Goal: Task Accomplishment & Management: Manage account settings

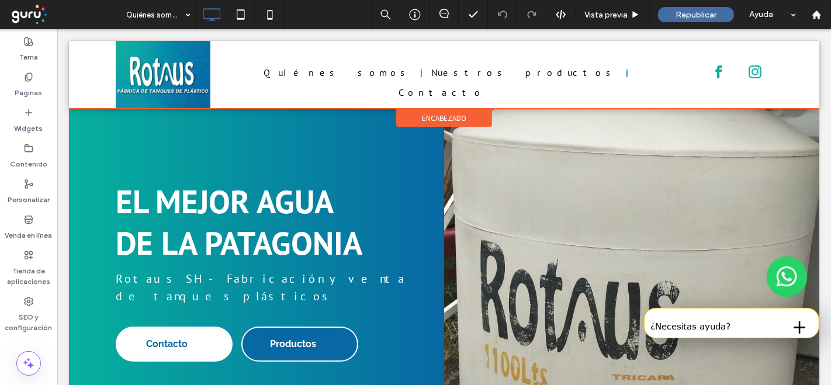
scroll to position [130, 0]
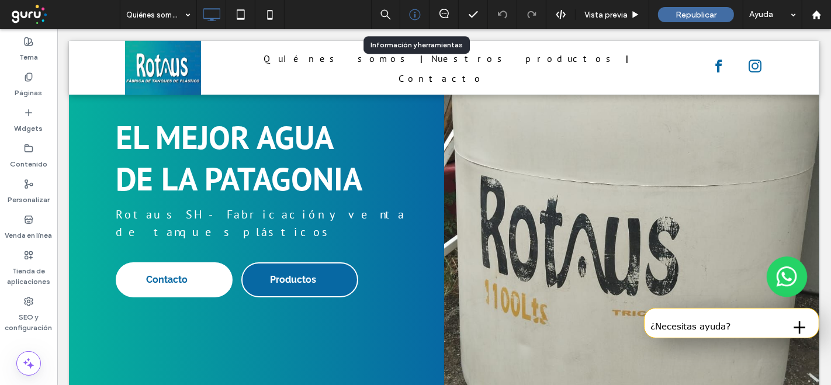
click at [417, 13] on icon at bounding box center [415, 15] width 12 height 12
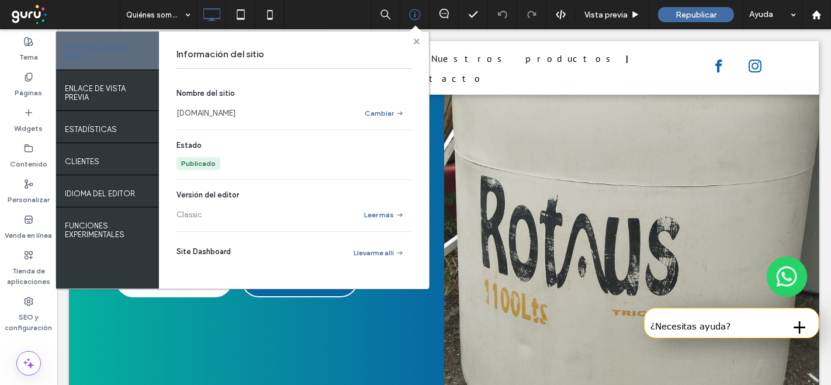
click at [419, 40] on icon at bounding box center [417, 42] width 6 height 6
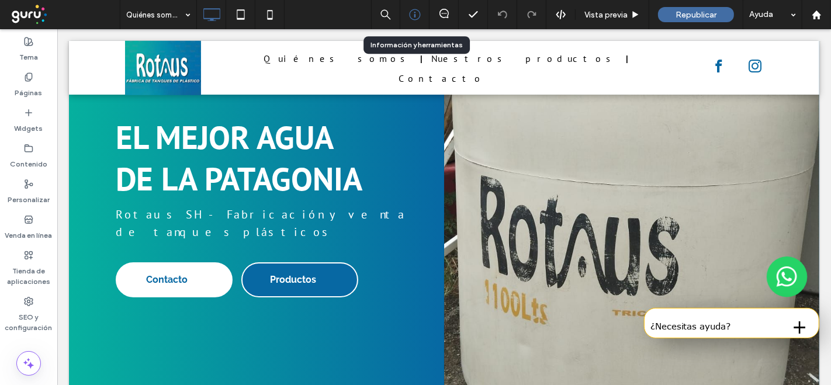
click at [414, 16] on use at bounding box center [414, 14] width 11 height 11
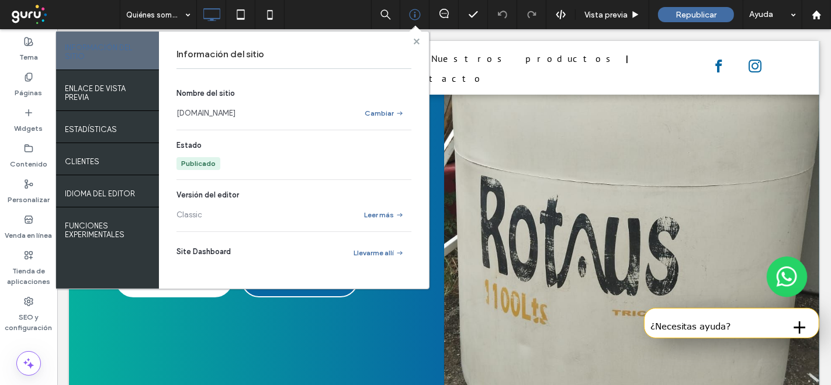
click at [414, 42] on use at bounding box center [416, 41] width 6 height 6
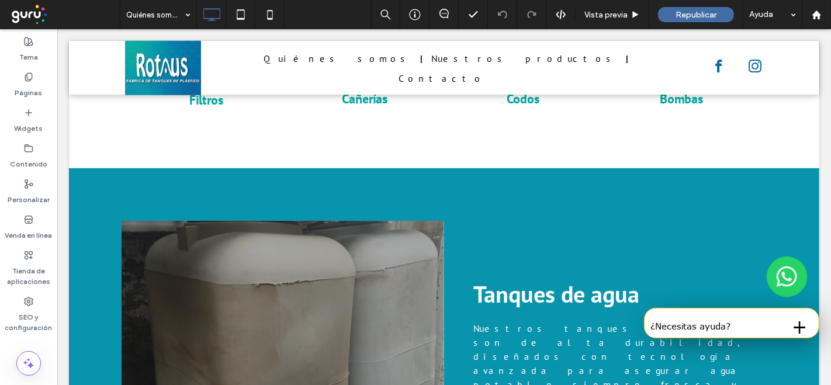
scroll to position [4104, 0]
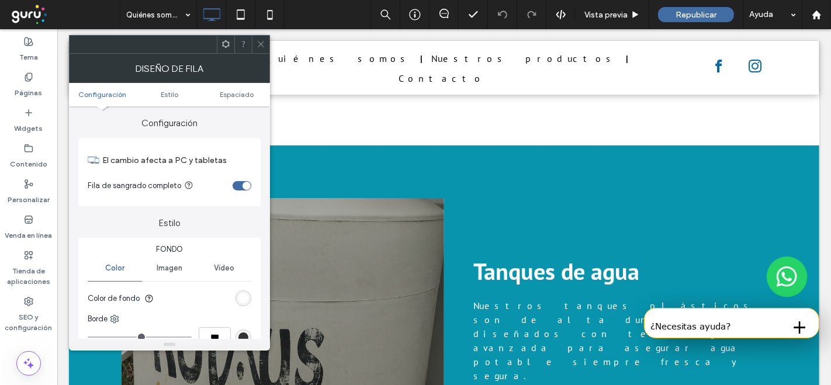
click at [258, 50] on span at bounding box center [261, 45] width 9 height 18
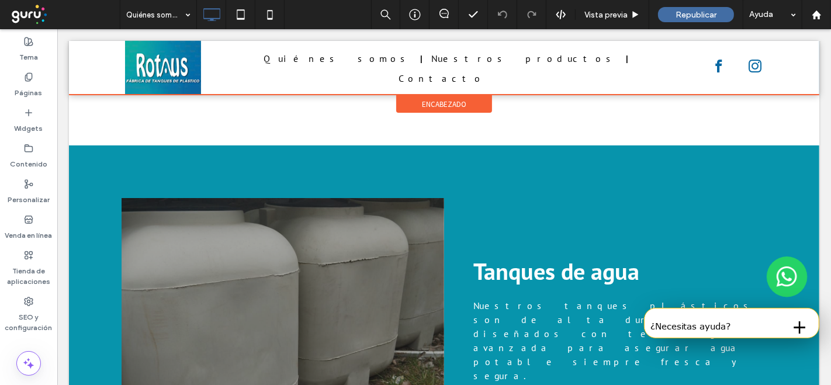
click at [80, 54] on div at bounding box center [443, 68] width 751 height 54
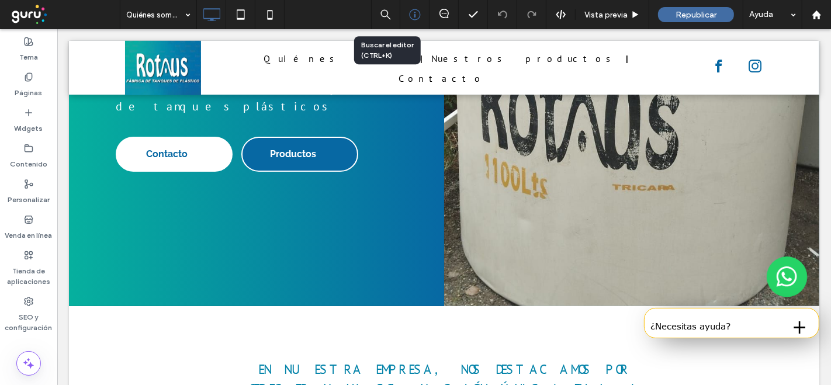
scroll to position [72, 0]
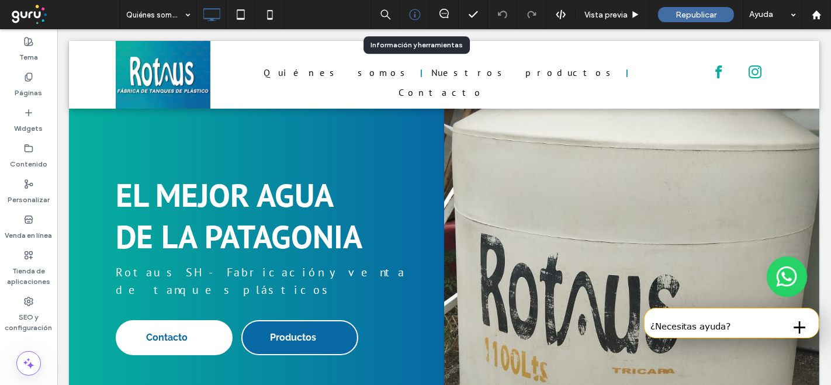
click at [418, 16] on icon at bounding box center [415, 15] width 12 height 12
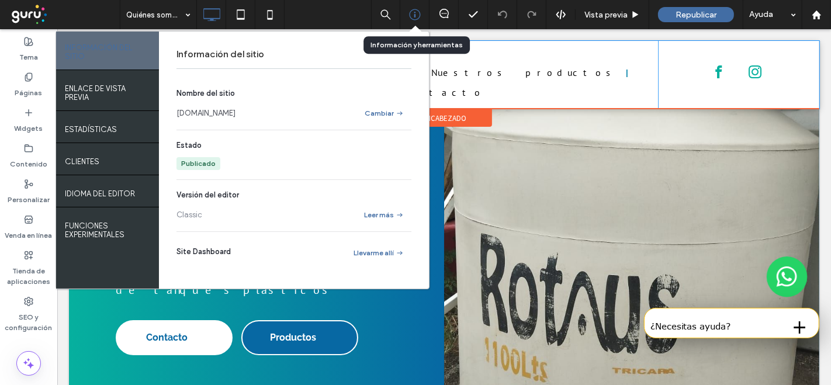
scroll to position [0, 0]
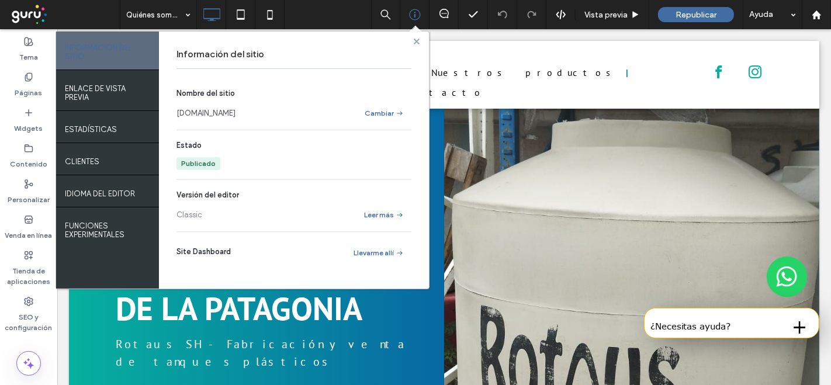
drag, startPoint x: 417, startPoint y: 39, endPoint x: 394, endPoint y: 10, distance: 37.4
click at [417, 39] on use at bounding box center [416, 41] width 6 height 6
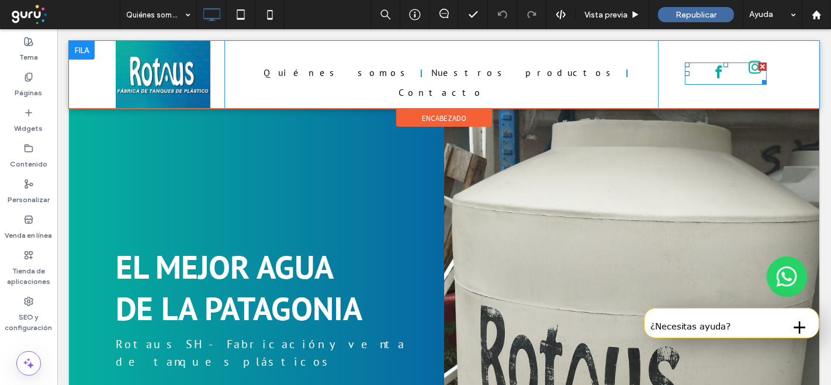
click at [745, 72] on span "instagram" at bounding box center [754, 67] width 19 height 19
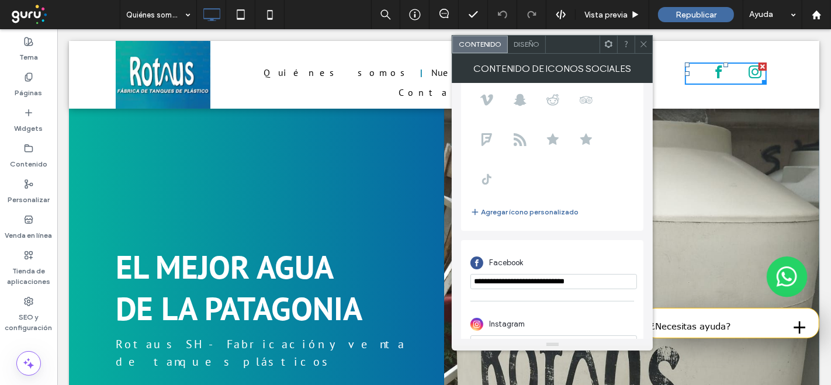
scroll to position [181, 0]
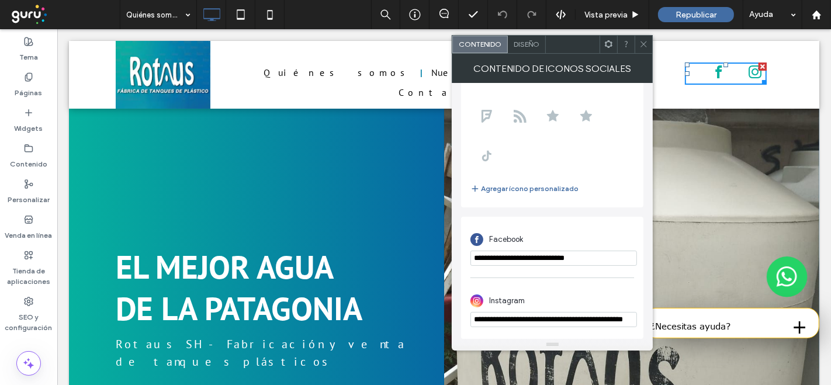
click at [644, 46] on icon at bounding box center [644, 44] width 9 height 9
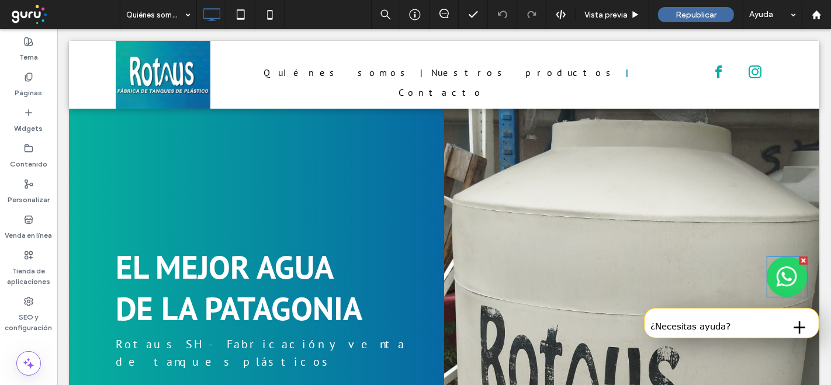
click at [774, 272] on img at bounding box center [786, 277] width 41 height 41
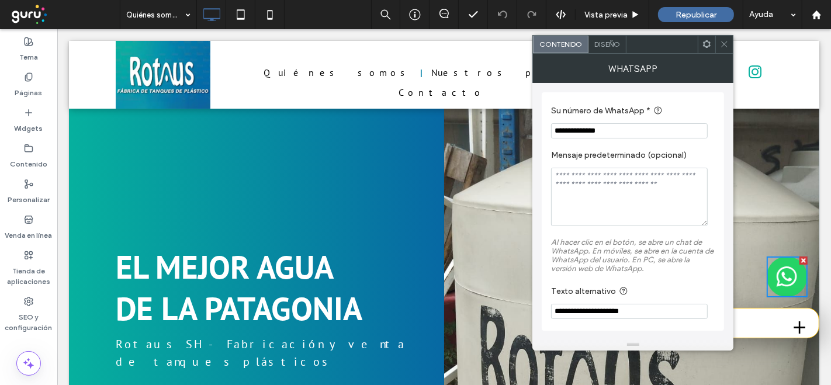
click at [782, 70] on div "Click To Paste Quiénes somos Nuestros productos Contacto Click To Paste Click T…" at bounding box center [443, 75] width 751 height 68
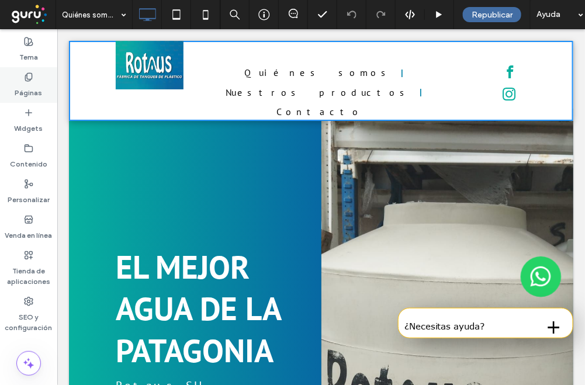
click at [26, 82] on label "Páginas" at bounding box center [28, 90] width 27 height 16
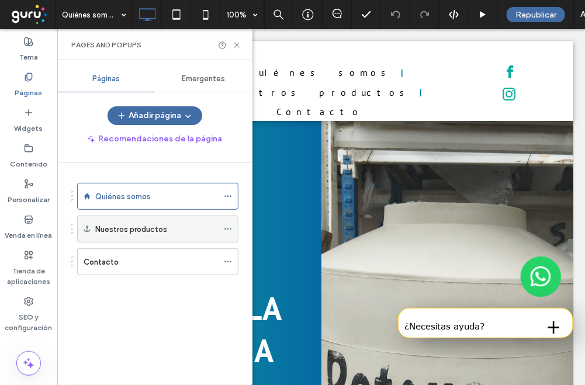
click at [103, 224] on label "Nuestros productos" at bounding box center [131, 229] width 72 height 20
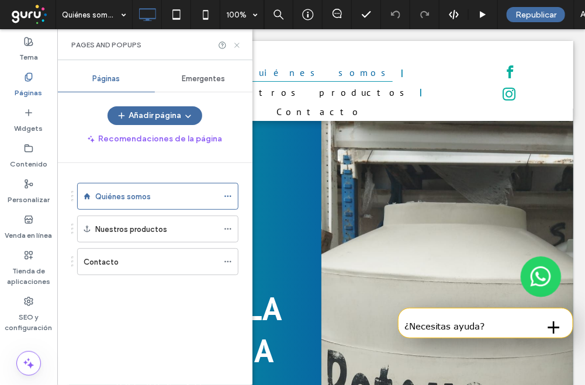
click at [233, 43] on icon at bounding box center [237, 45] width 9 height 9
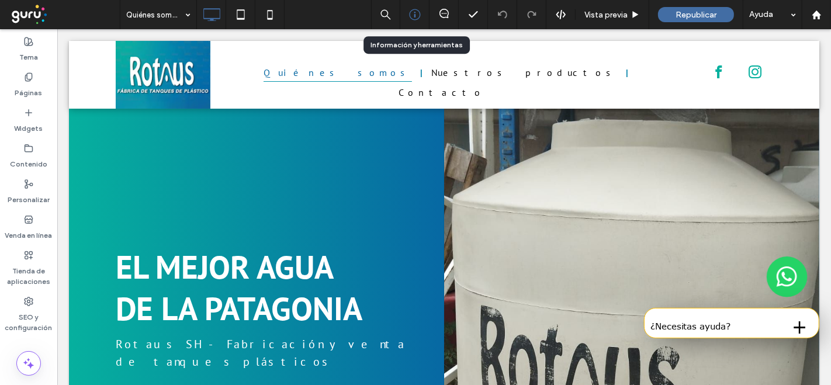
click at [409, 13] on icon at bounding box center [415, 15] width 12 height 12
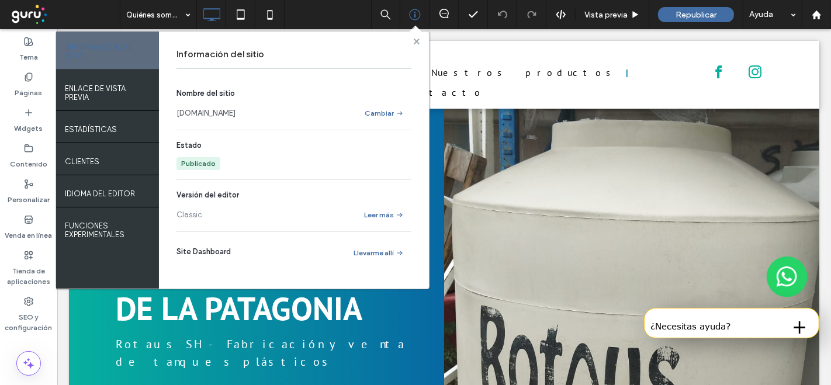
click at [414, 41] on icon at bounding box center [417, 42] width 6 height 6
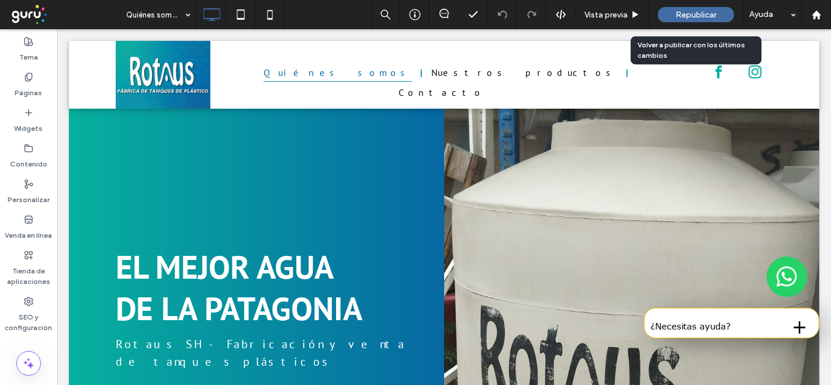
click at [694, 11] on span "Republicar" at bounding box center [696, 15] width 41 height 10
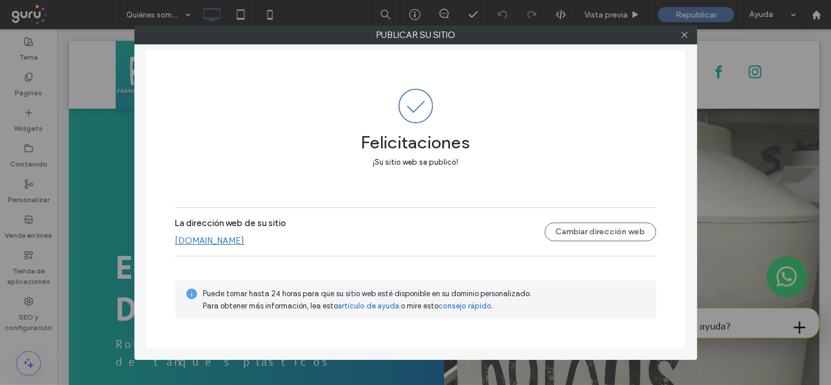
click at [679, 35] on div at bounding box center [685, 35] width 18 height 18
click at [685, 36] on icon at bounding box center [684, 34] width 9 height 9
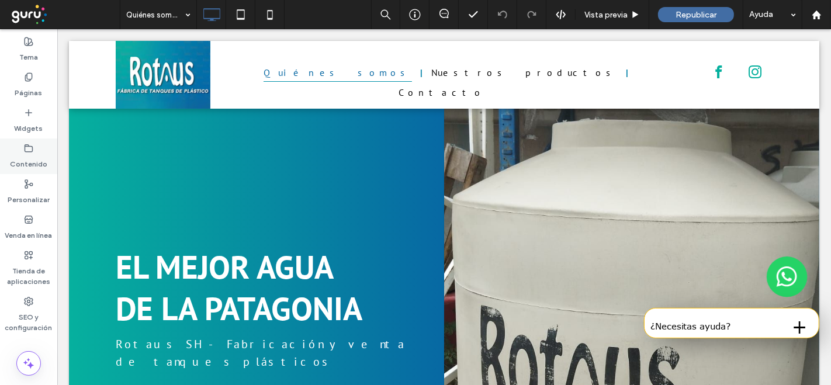
click at [24, 151] on icon at bounding box center [28, 148] width 9 height 9
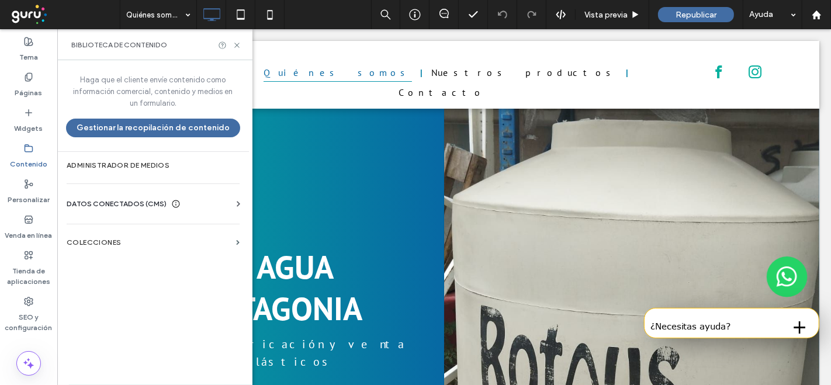
click at [135, 202] on span "DATOS CONECTADOS (CMS)" at bounding box center [117, 204] width 100 height 12
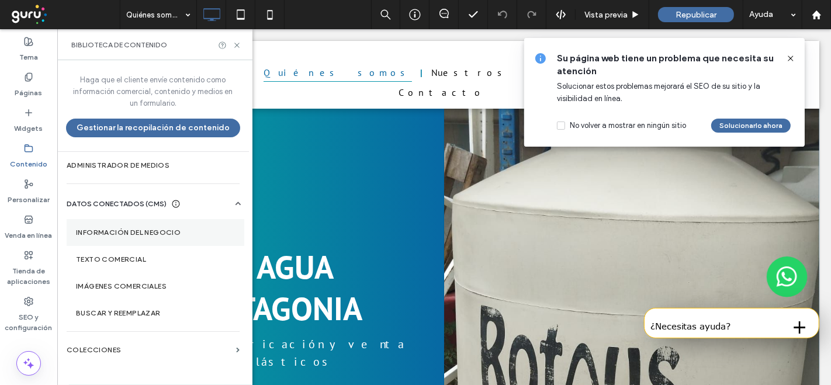
drag, startPoint x: 147, startPoint y: 236, endPoint x: 158, endPoint y: 231, distance: 12.1
click at [148, 236] on label "Información del negocio" at bounding box center [155, 233] width 159 height 8
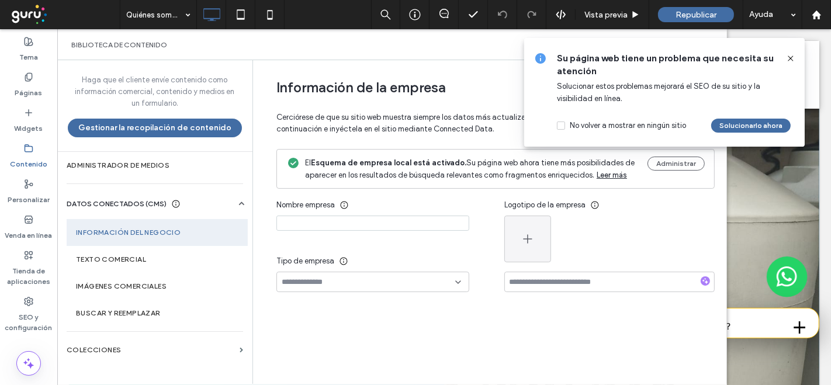
type input "**********"
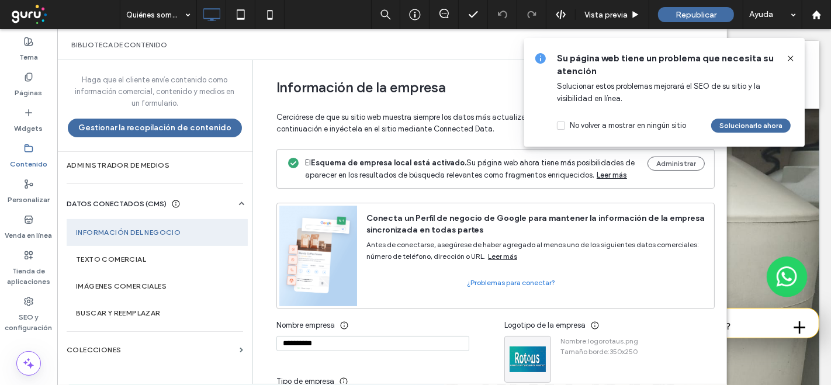
scroll to position [212, 0]
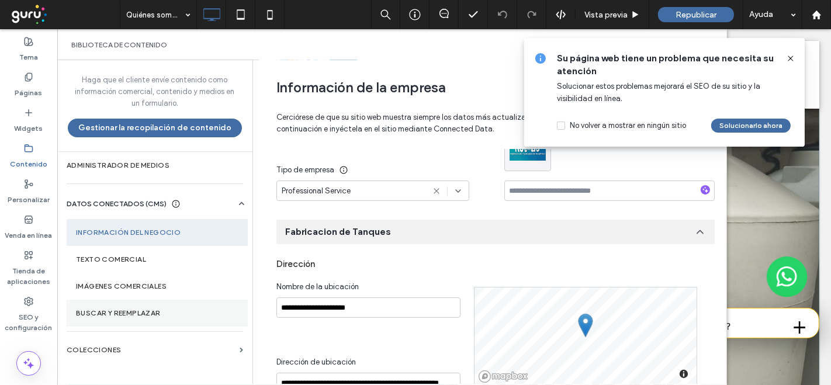
click at [791, 52] on span at bounding box center [790, 58] width 9 height 13
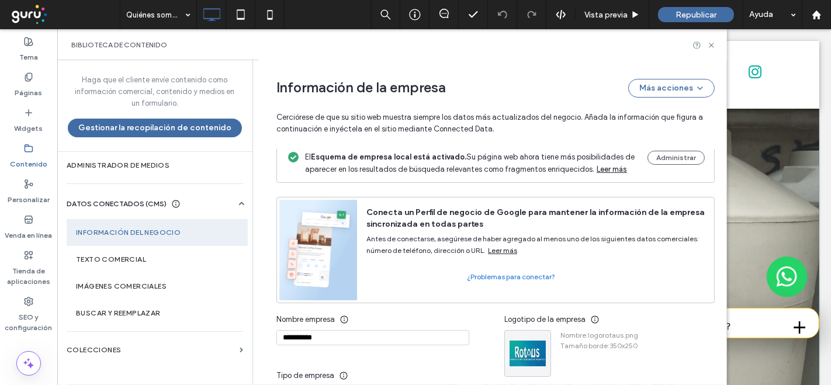
scroll to position [0, 0]
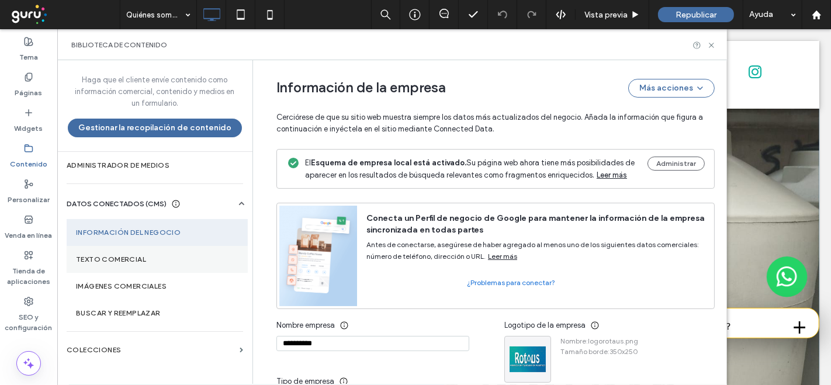
click at [115, 262] on label "Texto comercial" at bounding box center [157, 259] width 163 height 8
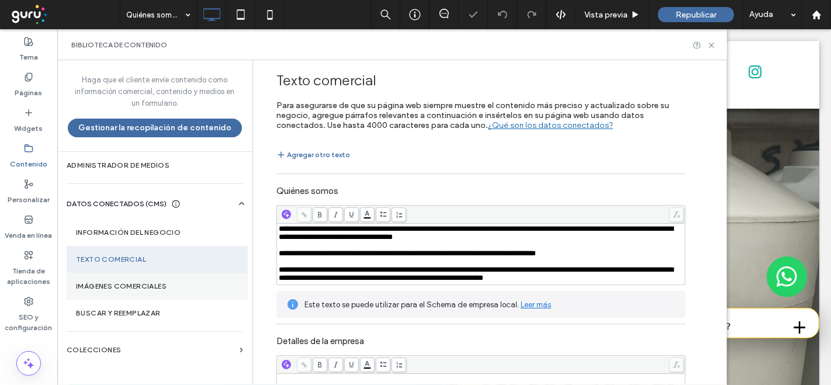
click at [120, 285] on label "Imágenes comerciales" at bounding box center [157, 286] width 163 height 8
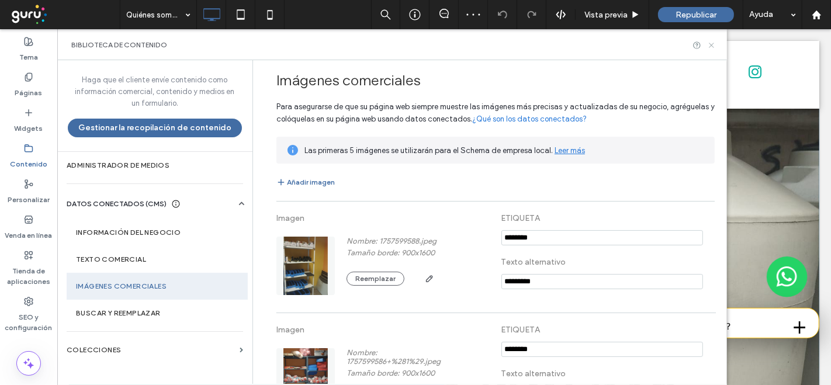
click at [710, 43] on use at bounding box center [711, 45] width 5 height 5
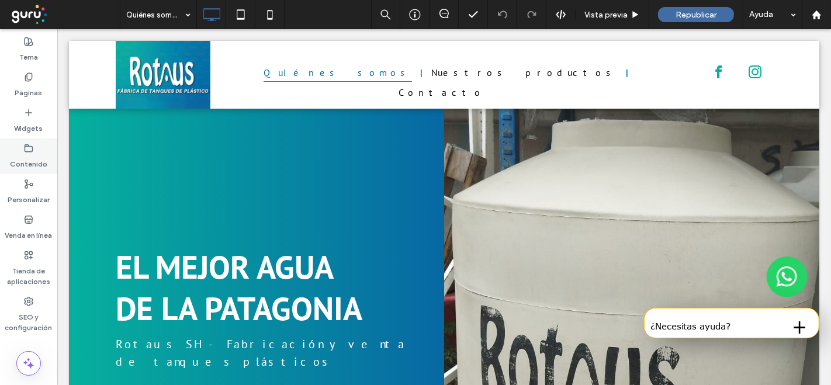
click at [29, 159] on label "Contenido" at bounding box center [28, 161] width 37 height 16
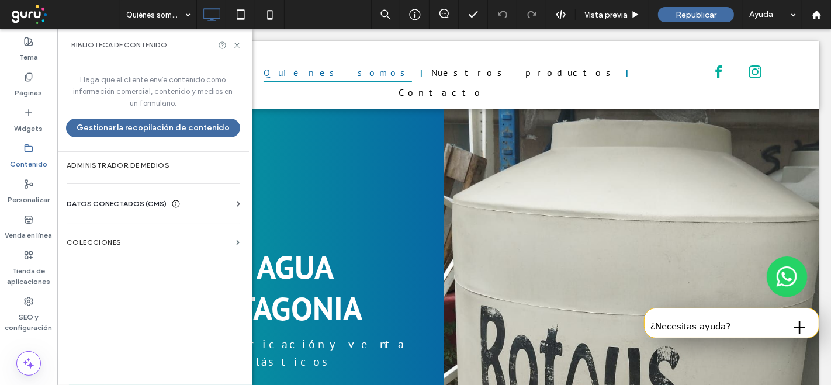
click at [123, 206] on span "DATOS CONECTADOS (CMS)" at bounding box center [117, 204] width 100 height 12
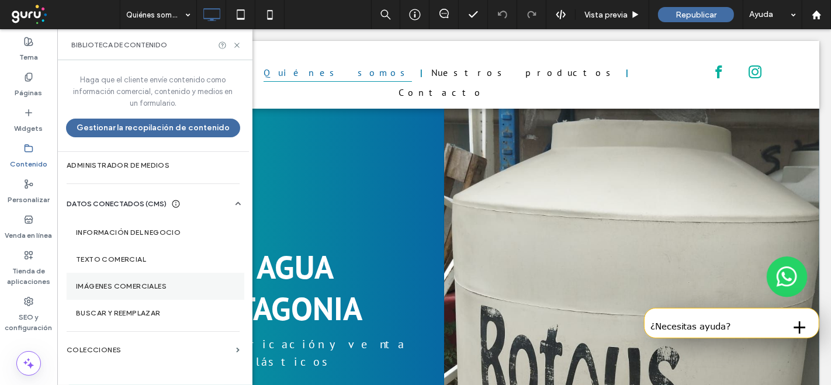
click at [147, 295] on section "Imágenes comerciales" at bounding box center [156, 286] width 178 height 27
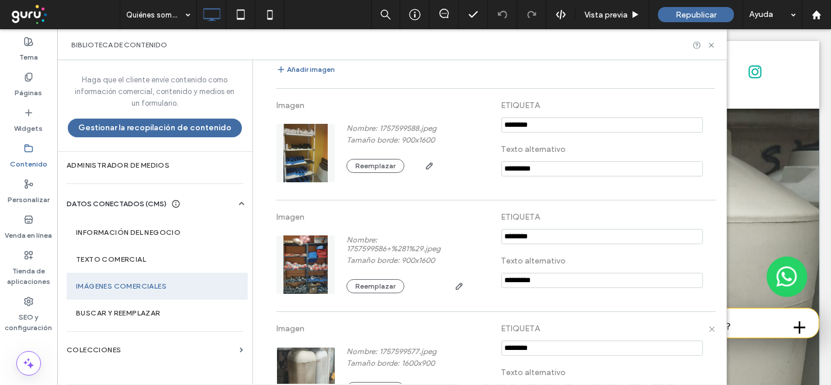
scroll to position [195, 0]
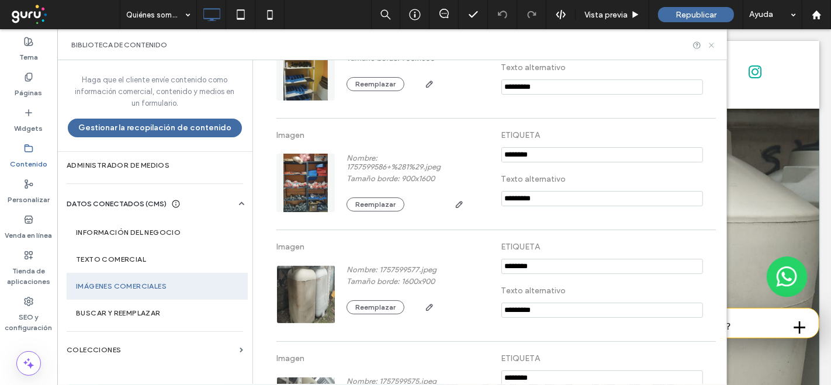
click at [711, 47] on icon at bounding box center [711, 45] width 9 height 9
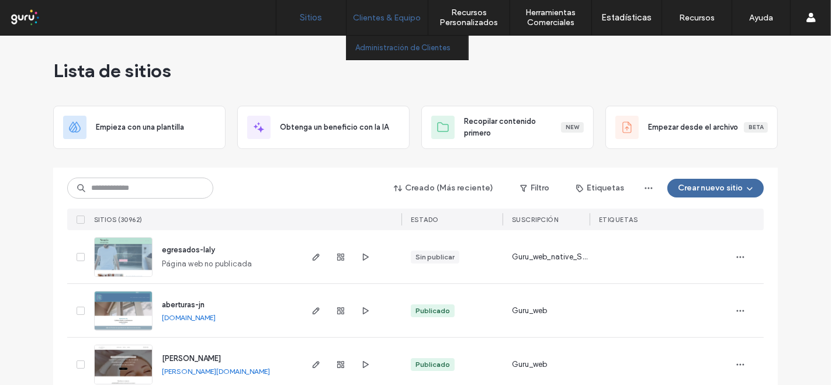
click at [389, 47] on label "Administración de Clientes" at bounding box center [402, 47] width 95 height 9
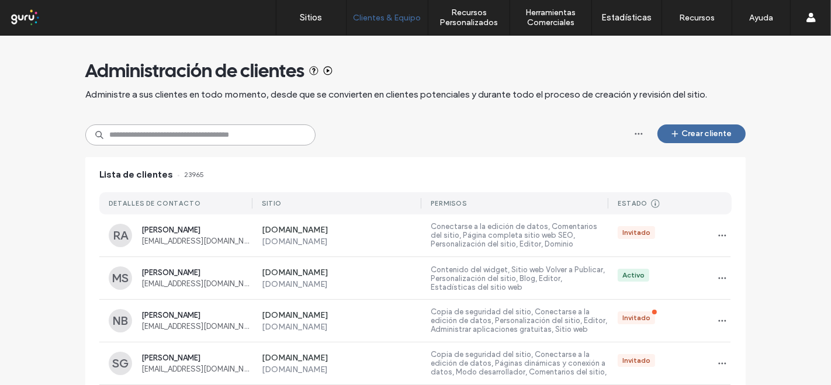
paste input "**********"
type input "**********"
click at [697, 136] on button "Crear cliente" at bounding box center [702, 134] width 88 height 19
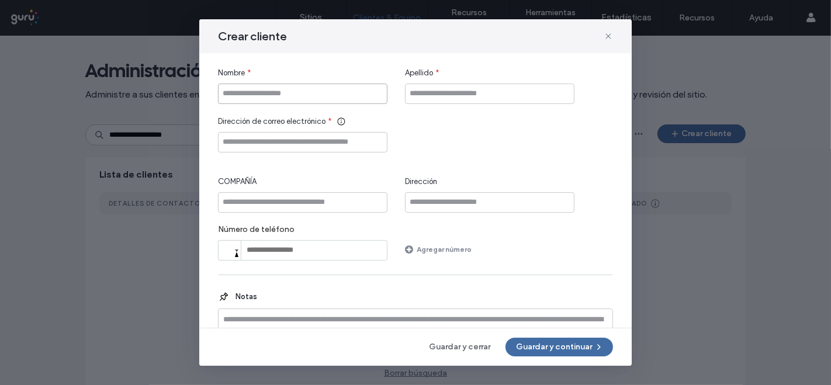
click at [293, 96] on input "Nombre" at bounding box center [303, 94] width 170 height 20
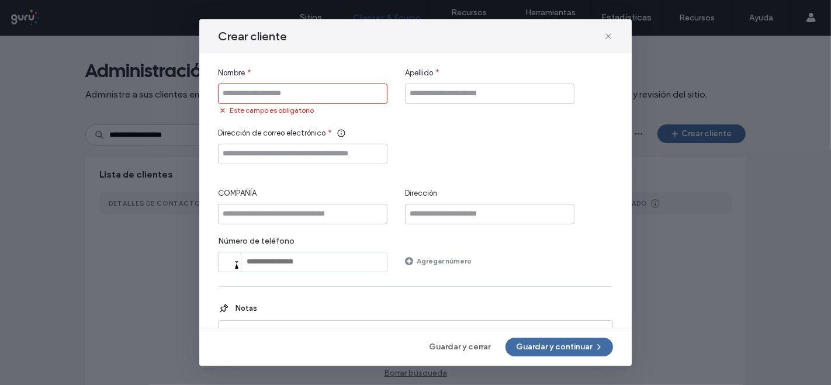
click at [297, 90] on input "Nombre" at bounding box center [303, 94] width 170 height 20
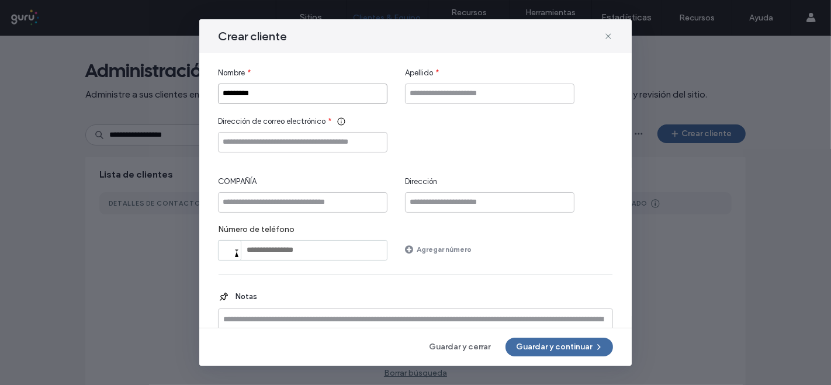
type input "*********"
click at [484, 84] on input "Apellido" at bounding box center [490, 94] width 170 height 20
type input "******"
click at [567, 344] on button "Guardar y continuar" at bounding box center [560, 347] width 108 height 19
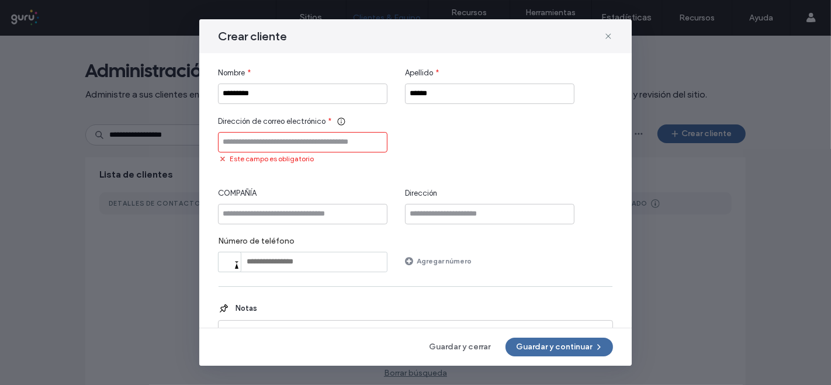
click at [300, 149] on input "Dirección de correo electrónico" at bounding box center [303, 142] width 170 height 20
paste input "**********"
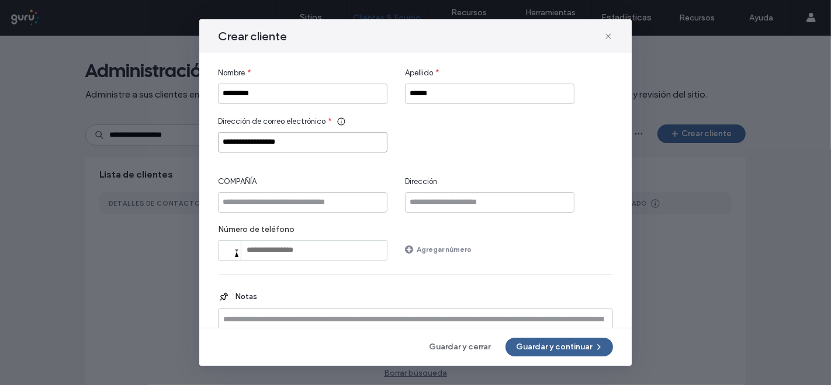
type input "**********"
click at [544, 347] on button "Guardar y continuar" at bounding box center [560, 347] width 108 height 19
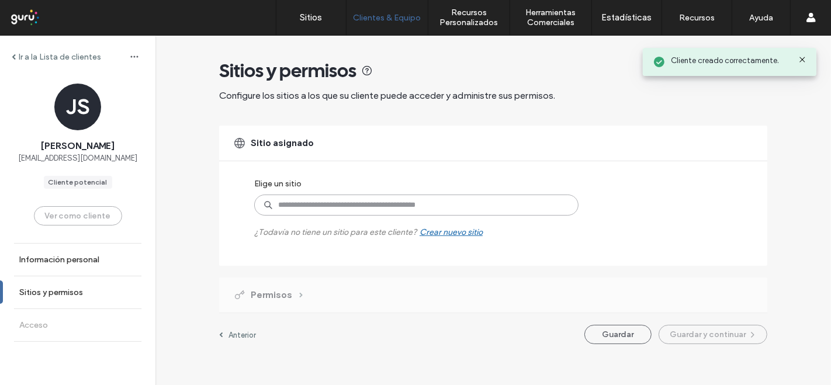
click at [376, 206] on input at bounding box center [416, 205] width 324 height 21
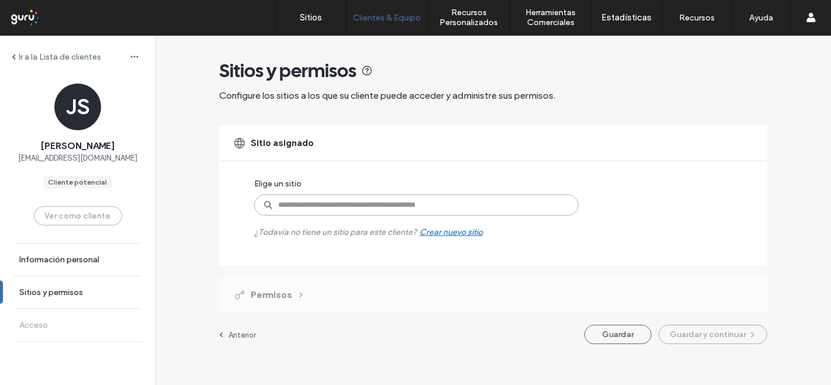
paste input "**********"
type input "**********"
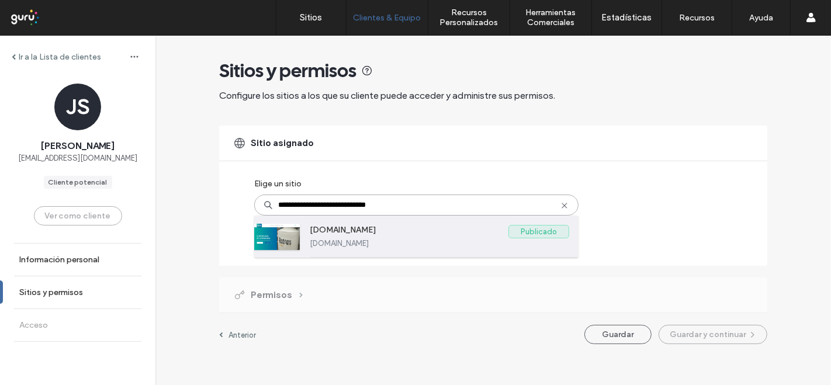
drag, startPoint x: 396, startPoint y: 243, endPoint x: 426, endPoint y: 236, distance: 31.1
click at [395, 241] on label "[DOMAIN_NAME]" at bounding box center [440, 243] width 260 height 9
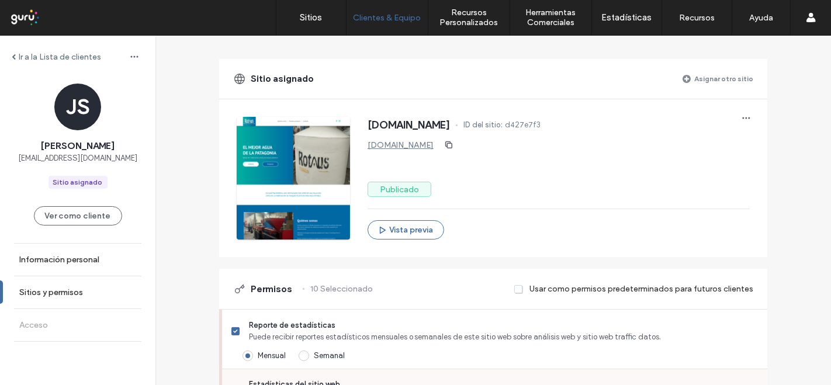
scroll to position [130, 0]
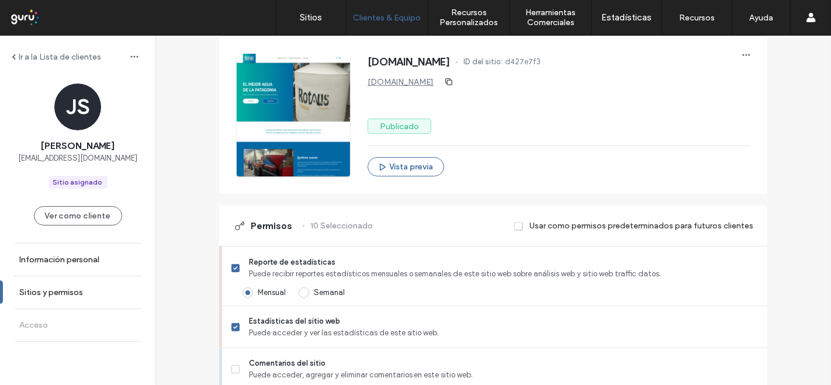
click at [516, 221] on span at bounding box center [518, 226] width 9 height 11
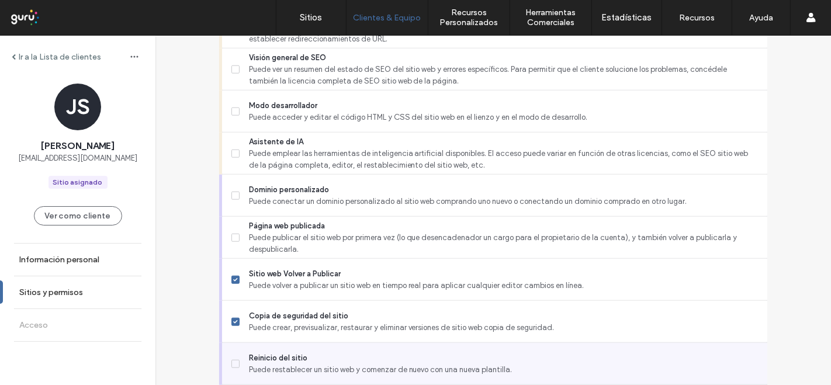
scroll to position [1060, 0]
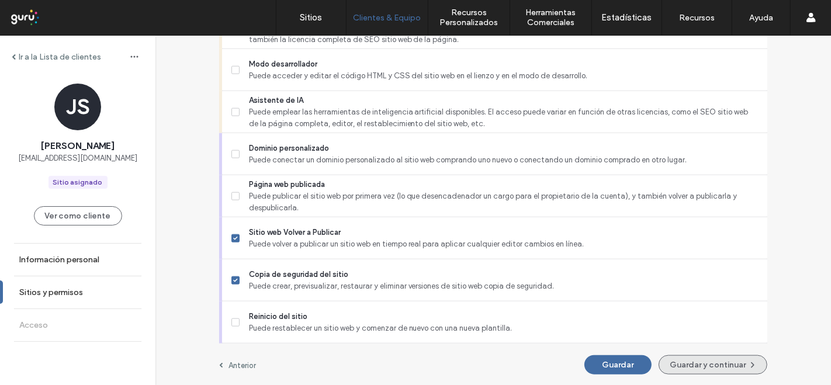
click at [688, 372] on button "Guardar y continuar" at bounding box center [713, 364] width 109 height 19
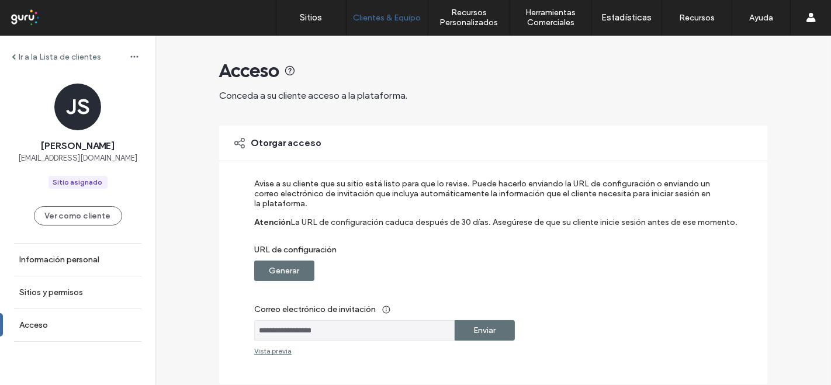
click at [278, 274] on label "Generar" at bounding box center [284, 271] width 30 height 22
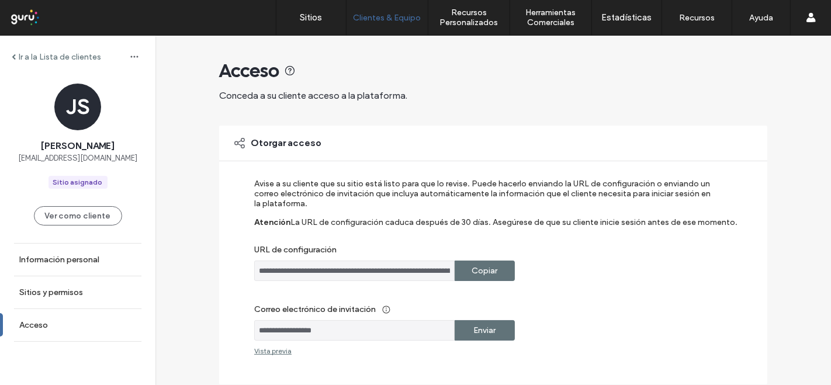
click at [489, 328] on label "Enviar" at bounding box center [485, 331] width 22 height 22
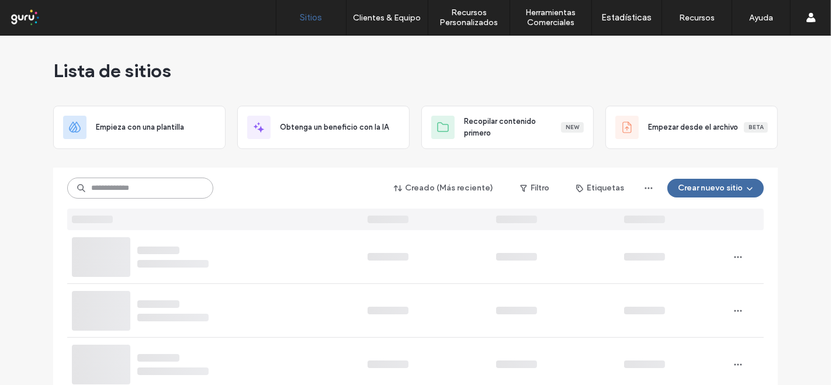
click at [169, 186] on input at bounding box center [140, 188] width 146 height 21
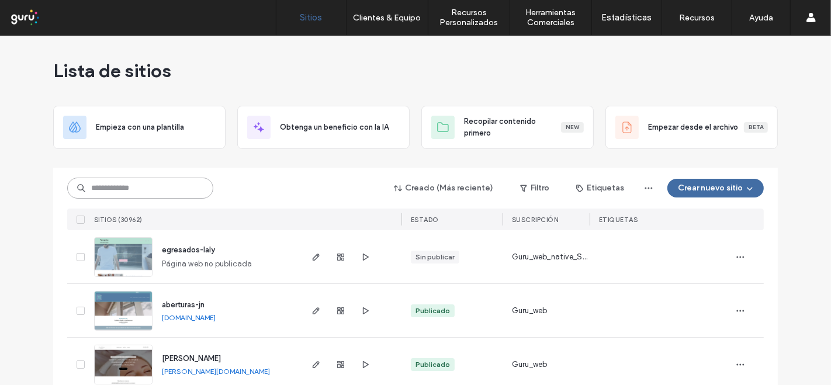
paste input "**********"
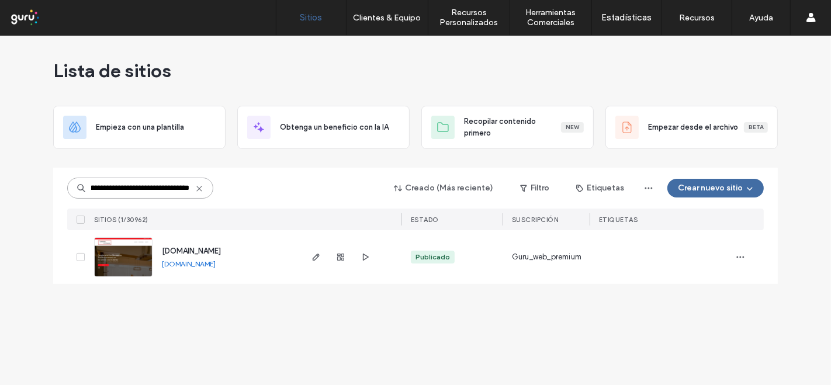
type input "**********"
click at [128, 253] on img at bounding box center [123, 278] width 57 height 80
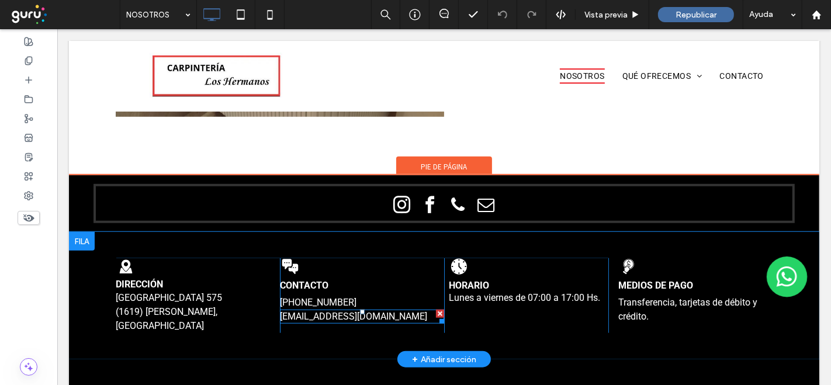
click at [365, 323] on p "[EMAIL_ADDRESS][DOMAIN_NAME]" at bounding box center [361, 317] width 164 height 14
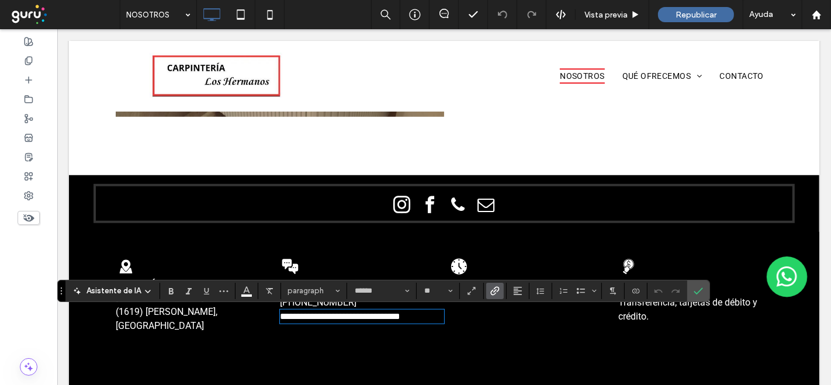
type input "******"
type input "**"
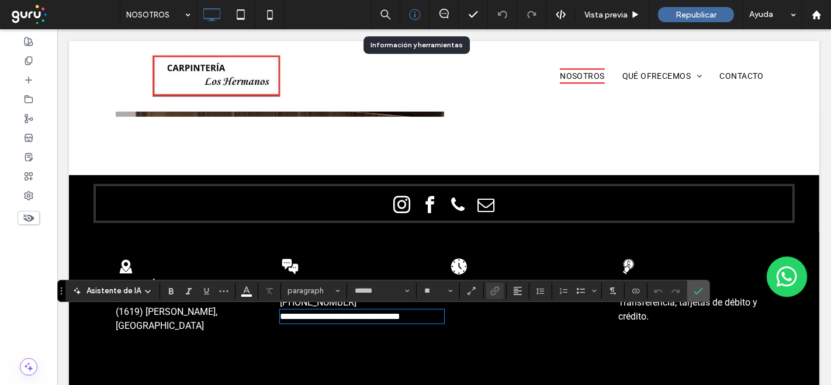
click at [416, 11] on icon at bounding box center [415, 15] width 12 height 12
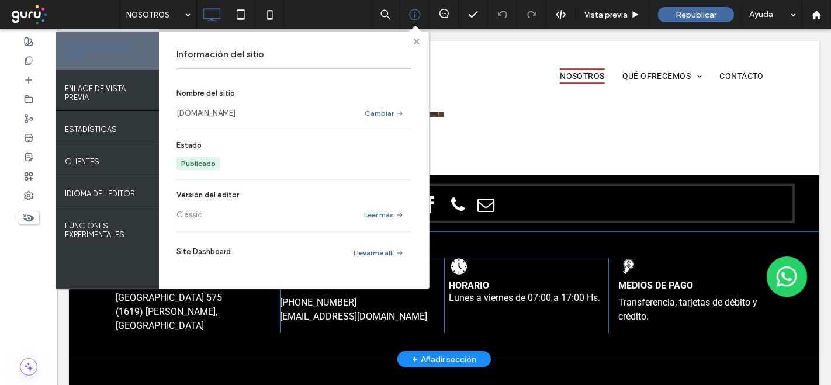
click at [416, 40] on use at bounding box center [416, 41] width 6 height 6
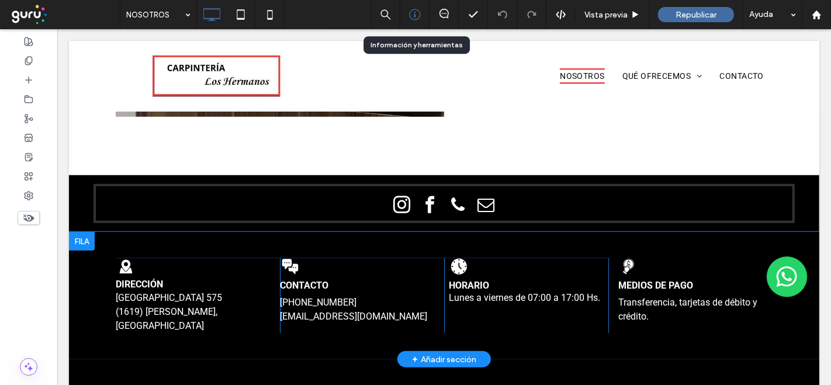
click at [412, 16] on icon at bounding box center [415, 15] width 12 height 12
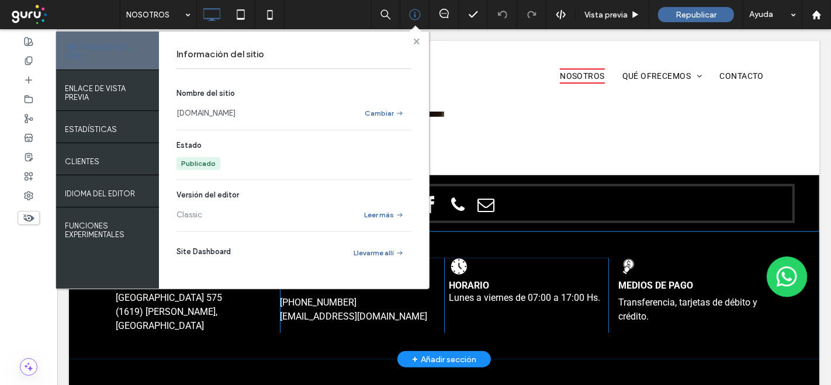
click at [419, 41] on icon at bounding box center [417, 42] width 6 height 6
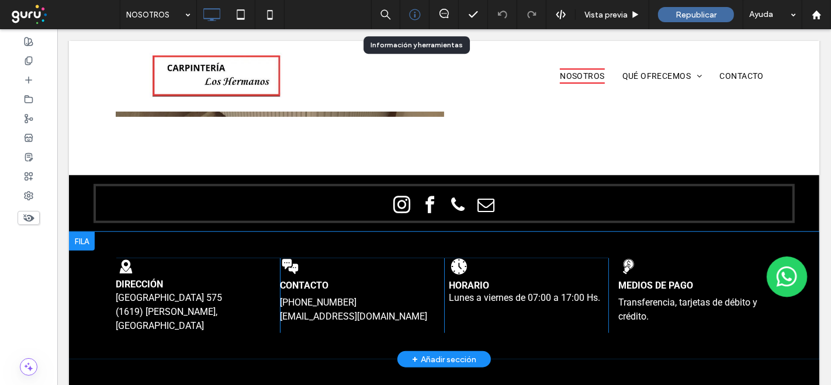
click at [419, 18] on icon at bounding box center [415, 15] width 12 height 12
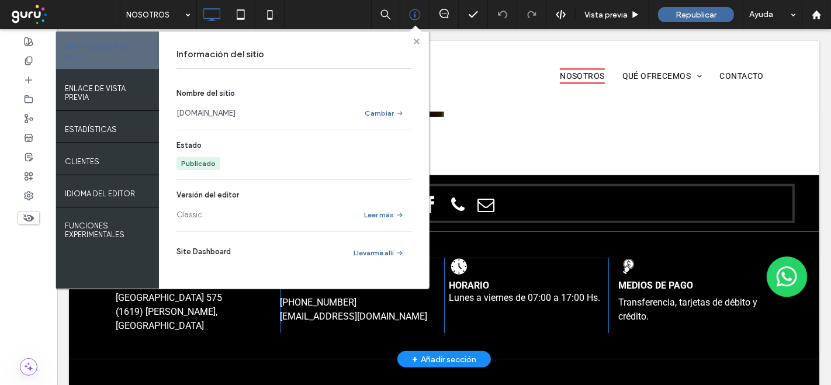
click at [417, 40] on use at bounding box center [416, 41] width 6 height 6
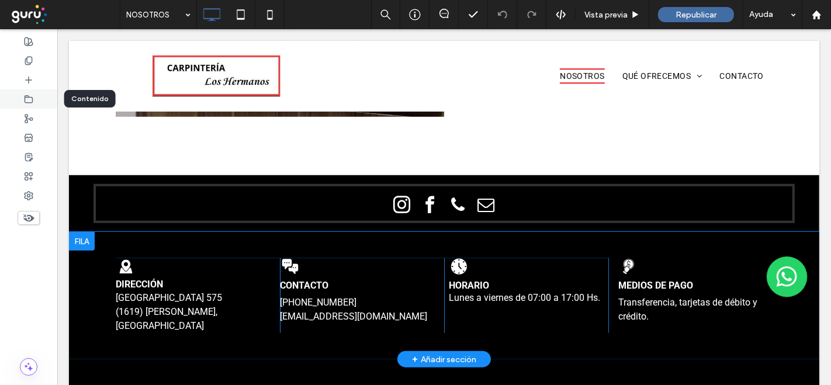
click at [27, 98] on icon at bounding box center [28, 99] width 9 height 9
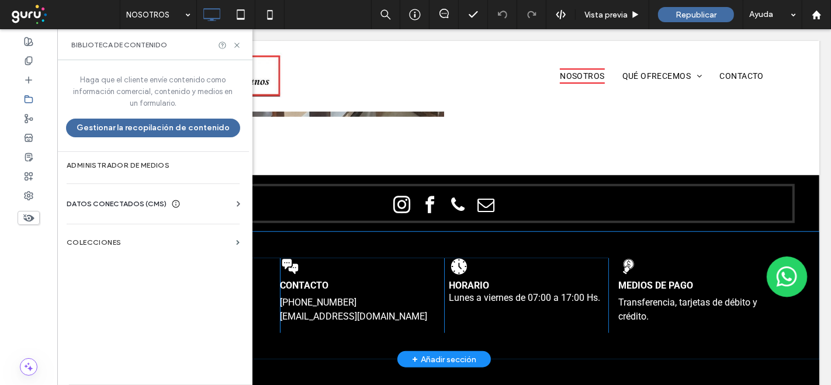
click at [119, 199] on span "DATOS CONECTADOS (CMS)" at bounding box center [117, 204] width 100 height 12
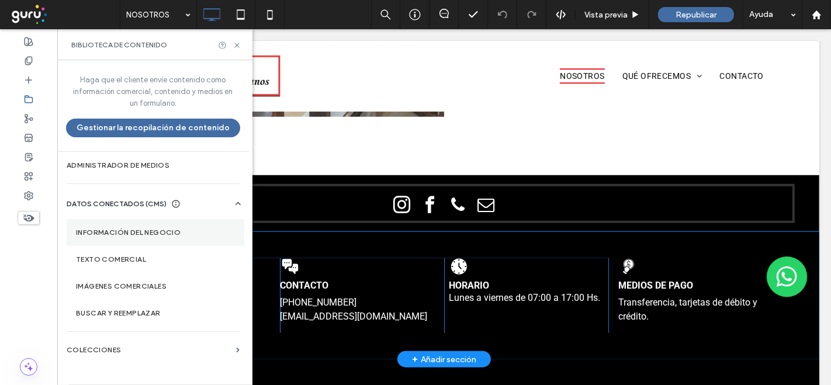
click at [119, 229] on label "Información del negocio" at bounding box center [155, 233] width 159 height 8
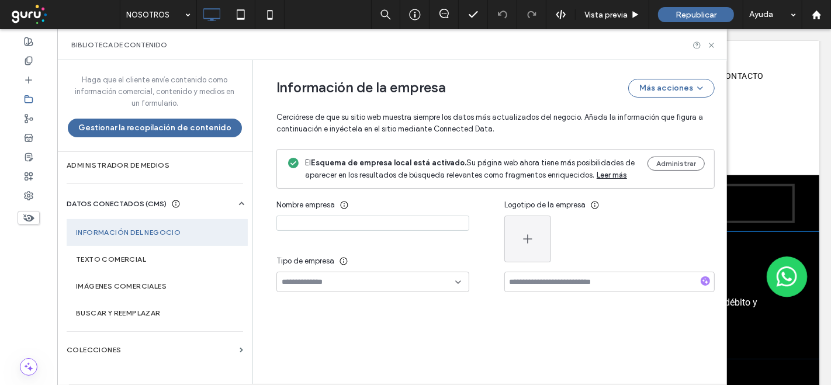
type input "**********"
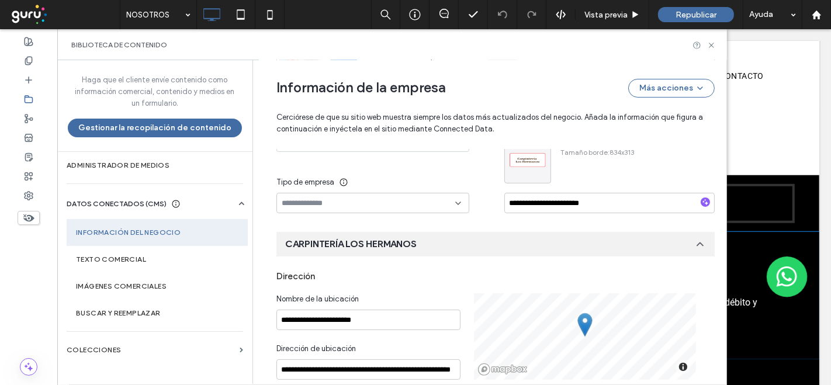
scroll to position [5, 0]
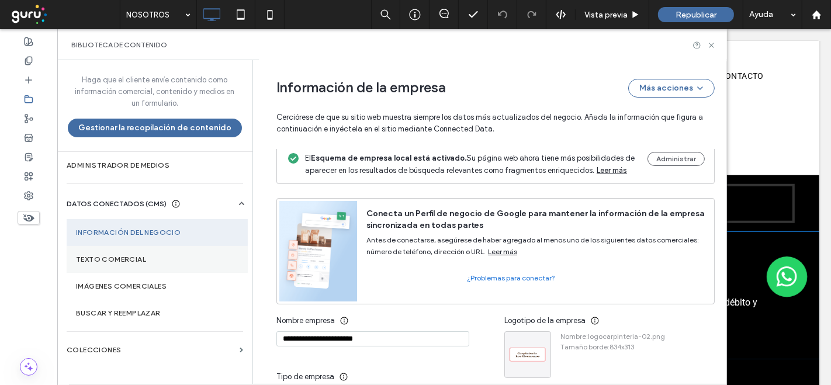
click at [143, 258] on label "Texto comercial" at bounding box center [157, 259] width 163 height 8
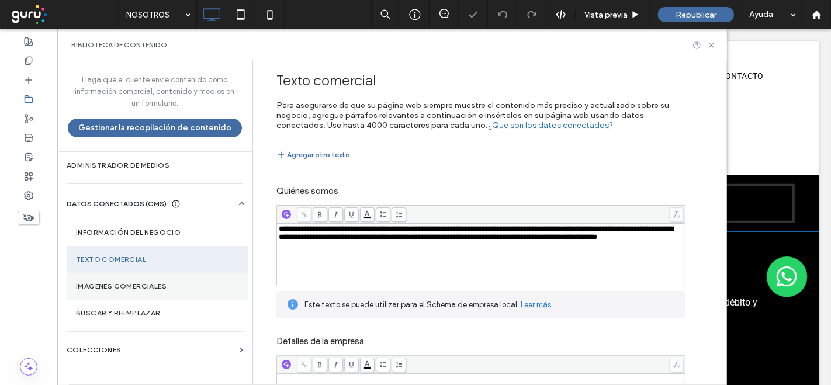
click at [137, 285] on label "Imágenes comerciales" at bounding box center [157, 286] width 163 height 8
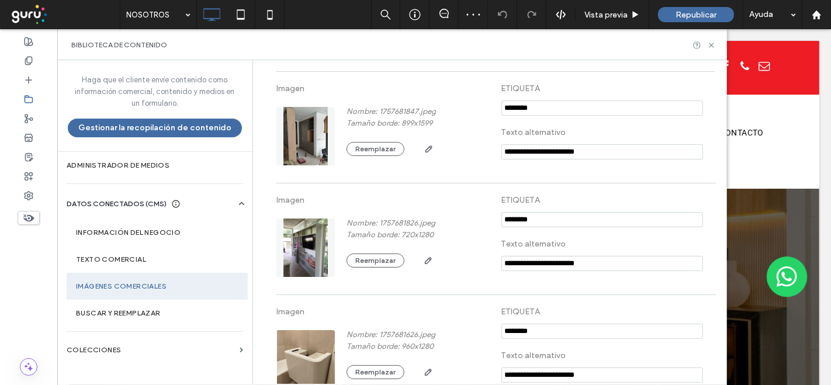
scroll to position [0, 0]
click at [710, 47] on icon at bounding box center [711, 45] width 9 height 9
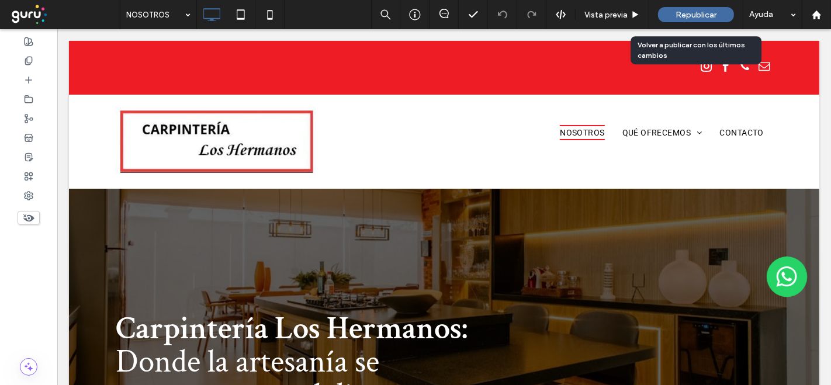
click at [700, 16] on span "Republicar" at bounding box center [696, 15] width 41 height 10
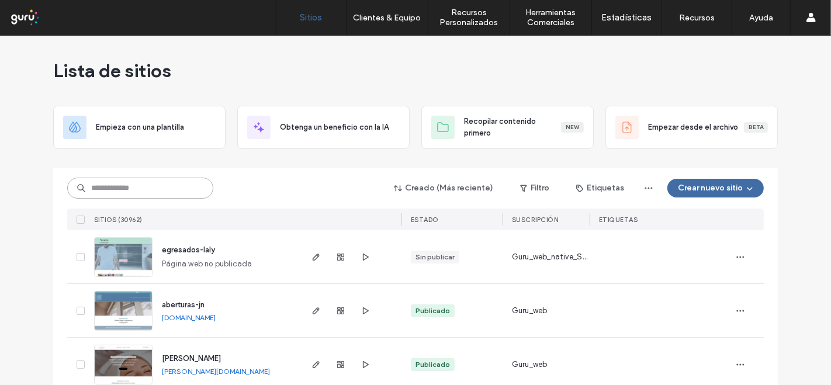
click at [127, 191] on input at bounding box center [140, 188] width 146 height 21
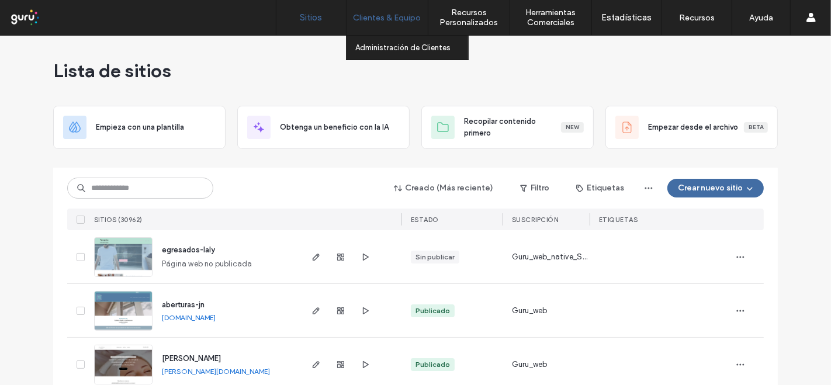
drag, startPoint x: 127, startPoint y: 191, endPoint x: 374, endPoint y: 20, distance: 300.1
click at [374, 20] on label "Clientes & Equipo" at bounding box center [388, 18] width 68 height 10
click at [386, 45] on label "Administración de Clientes" at bounding box center [402, 47] width 95 height 9
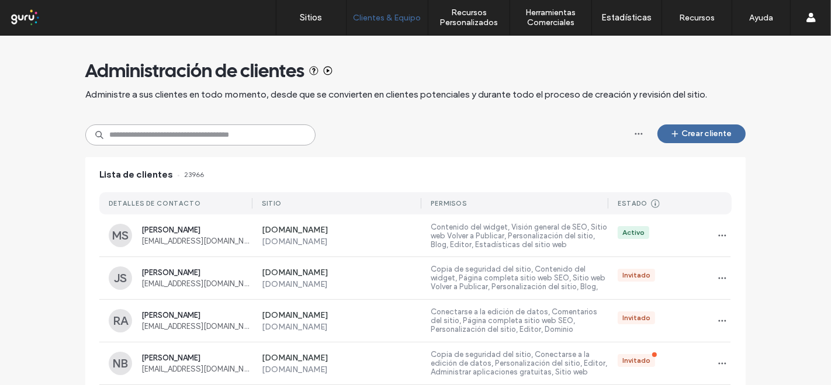
paste input "********"
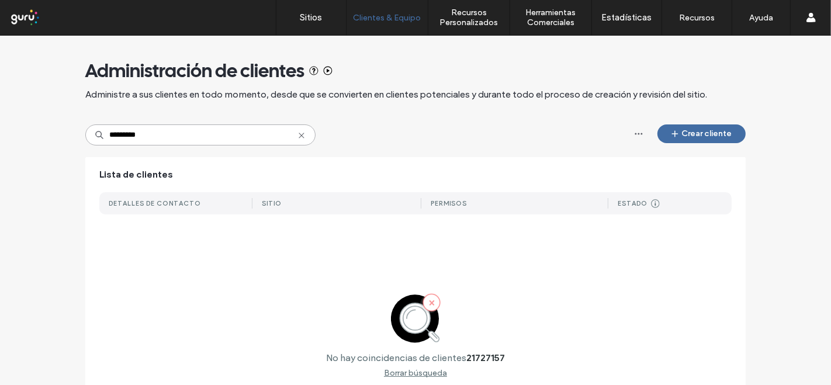
type input "********"
click at [297, 133] on icon at bounding box center [301, 135] width 9 height 9
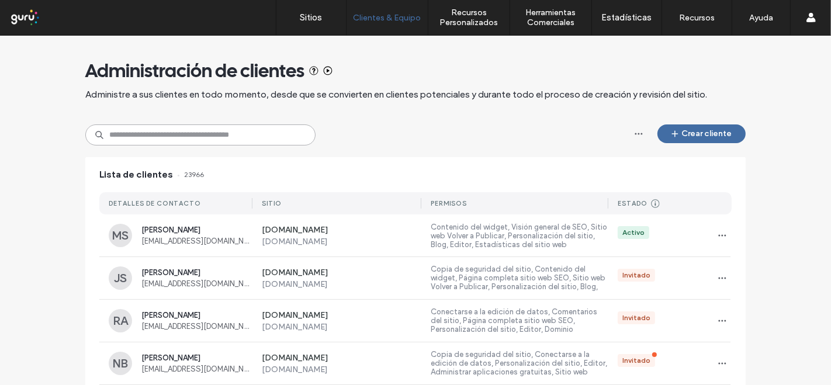
paste input "**********"
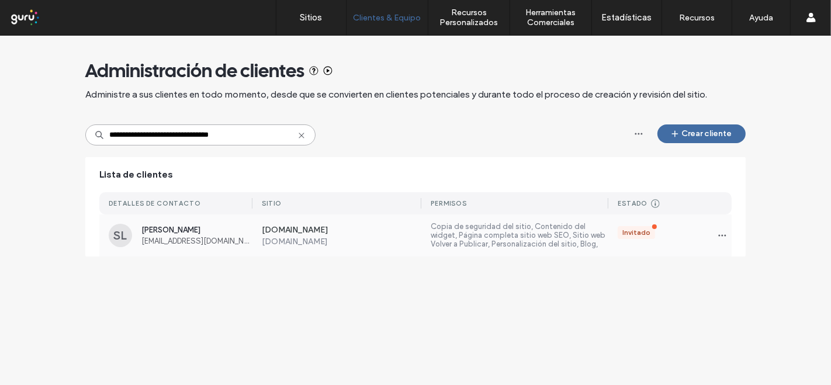
type input "**********"
click at [221, 246] on span "[EMAIL_ADDRESS][DOMAIN_NAME]" at bounding box center [196, 241] width 111 height 9
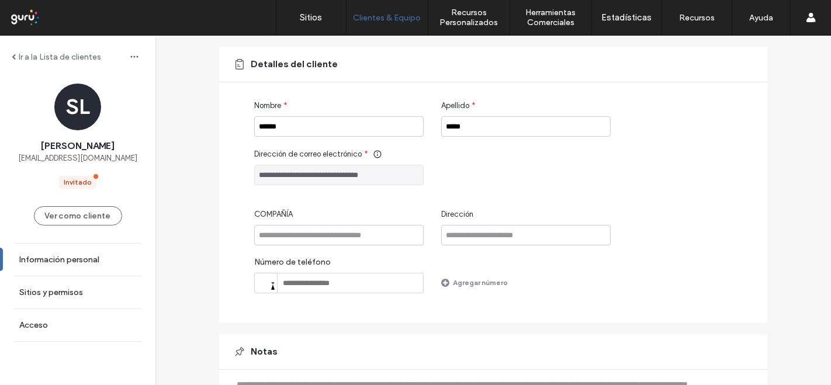
scroll to position [158, 0]
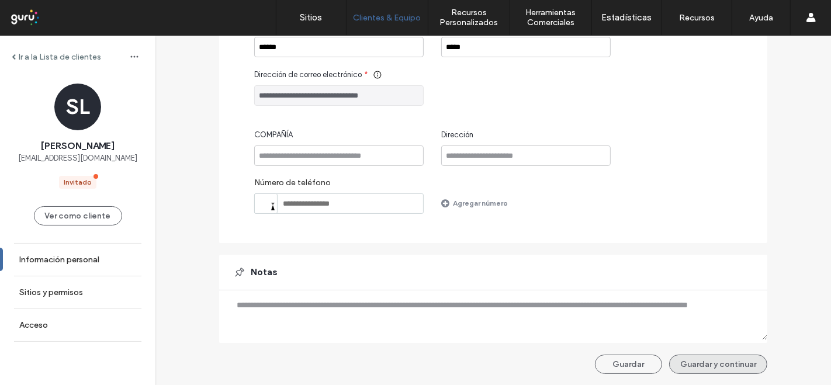
click at [698, 367] on button "Guardar y continuar" at bounding box center [718, 364] width 98 height 19
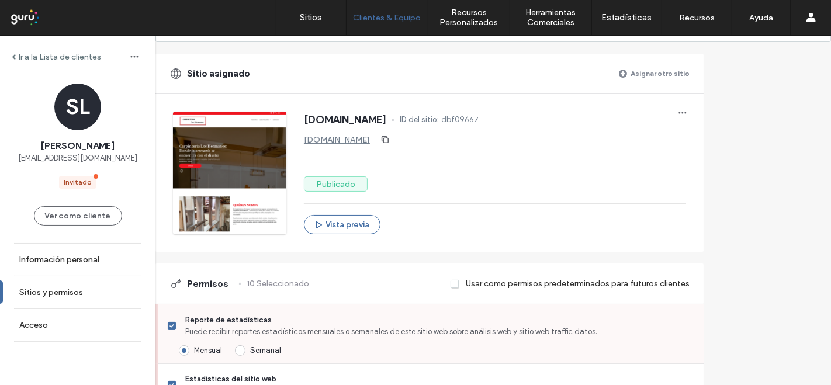
scroll to position [130, 0]
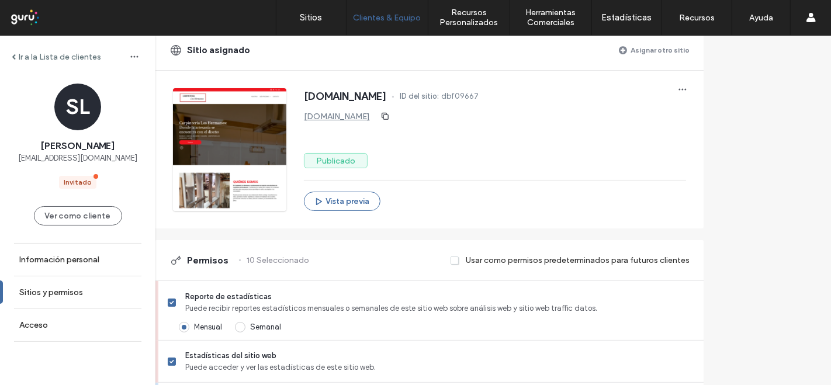
click at [460, 259] on span at bounding box center [455, 260] width 9 height 11
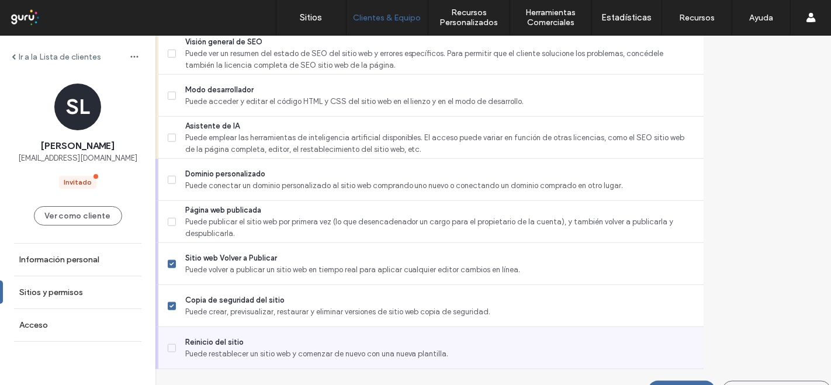
scroll to position [1094, 0]
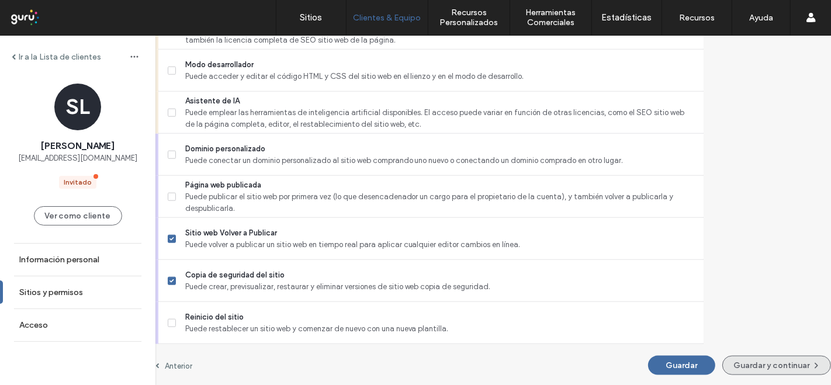
click at [723, 361] on button "Guardar y continuar" at bounding box center [777, 365] width 109 height 19
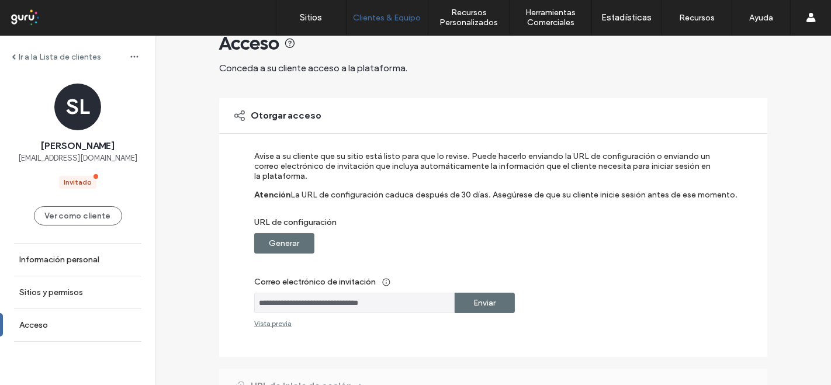
scroll to position [65, 0]
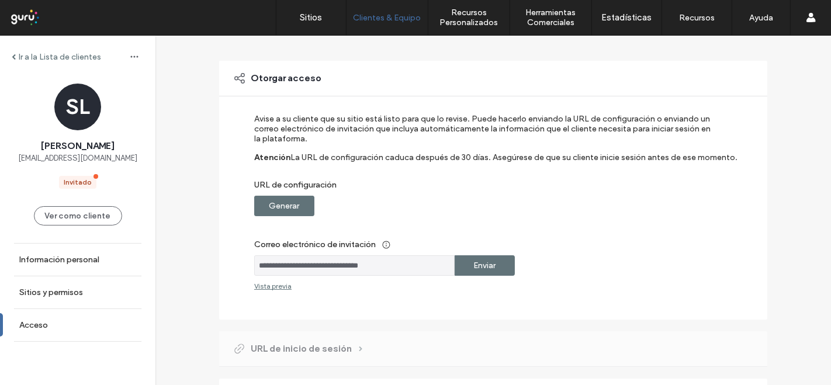
click at [287, 198] on label "Generar" at bounding box center [284, 206] width 30 height 22
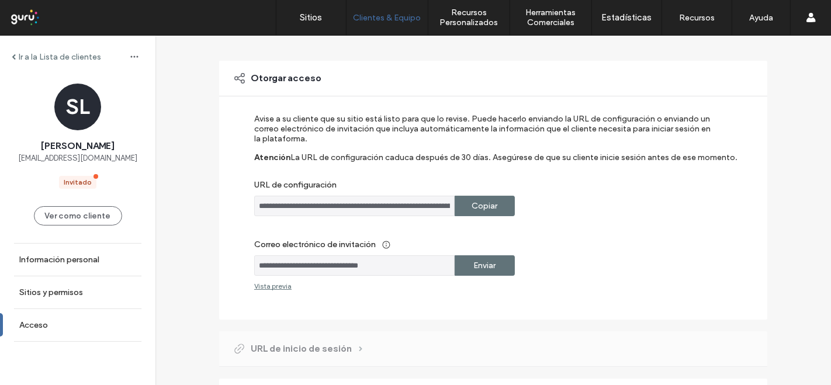
click at [474, 261] on label "Enviar" at bounding box center [485, 266] width 22 height 22
